Goal: Obtain resource: Download file/media

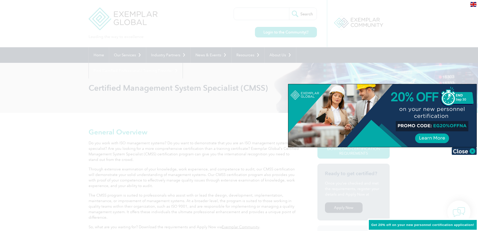
click at [207, 109] on div at bounding box center [239, 115] width 478 height 231
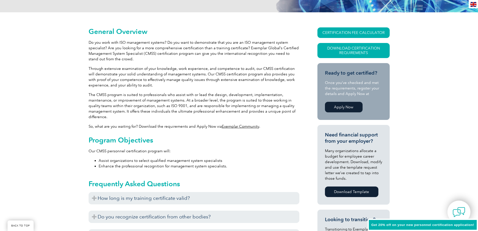
scroll to position [126, 0]
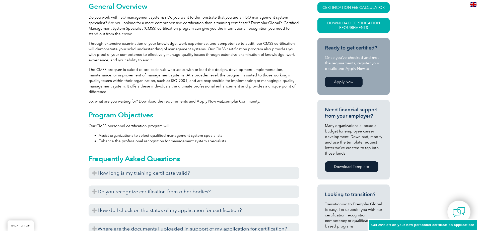
drag, startPoint x: 207, startPoint y: 113, endPoint x: 181, endPoint y: 104, distance: 27.4
click at [181, 104] on p "So, what are you waiting for? Download the requirements and Apply Now via Exemp…" at bounding box center [194, 101] width 211 height 6
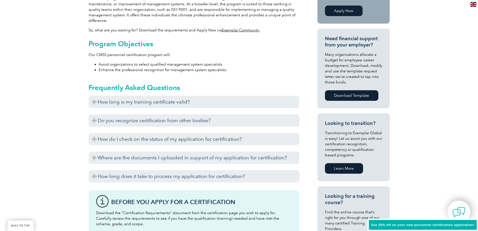
scroll to position [201, 0]
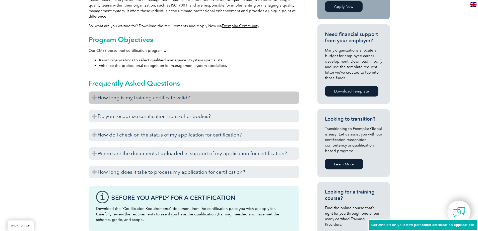
click at [95, 96] on h3 "How long is my training certificate valid?" at bounding box center [194, 97] width 211 height 12
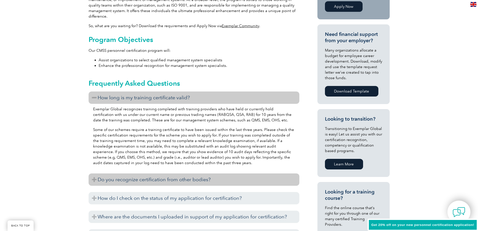
click at [95, 179] on h3 "Do you recognize certification from other bodies?" at bounding box center [194, 179] width 211 height 12
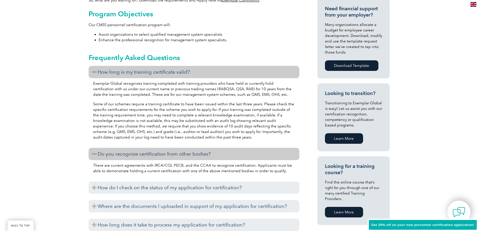
scroll to position [251, 0]
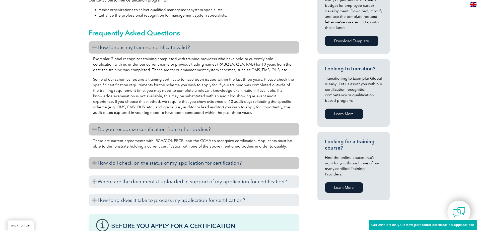
click at [93, 164] on h3 "How do I check on the status of my application for certification?" at bounding box center [194, 163] width 211 height 12
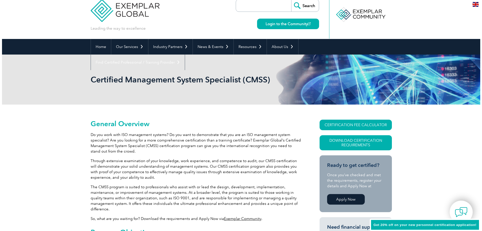
scroll to position [0, 0]
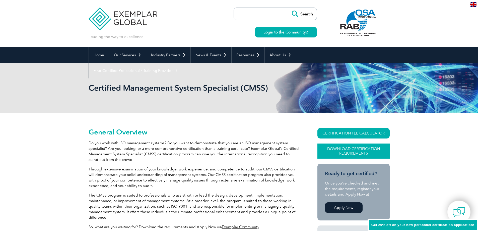
click at [354, 153] on link "Download Certification Requirements" at bounding box center [354, 150] width 72 height 15
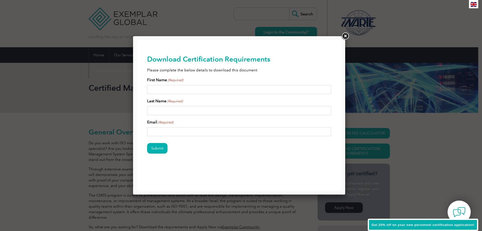
click at [344, 36] on link at bounding box center [345, 36] width 9 height 9
